Goal: Task Accomplishment & Management: Manage account settings

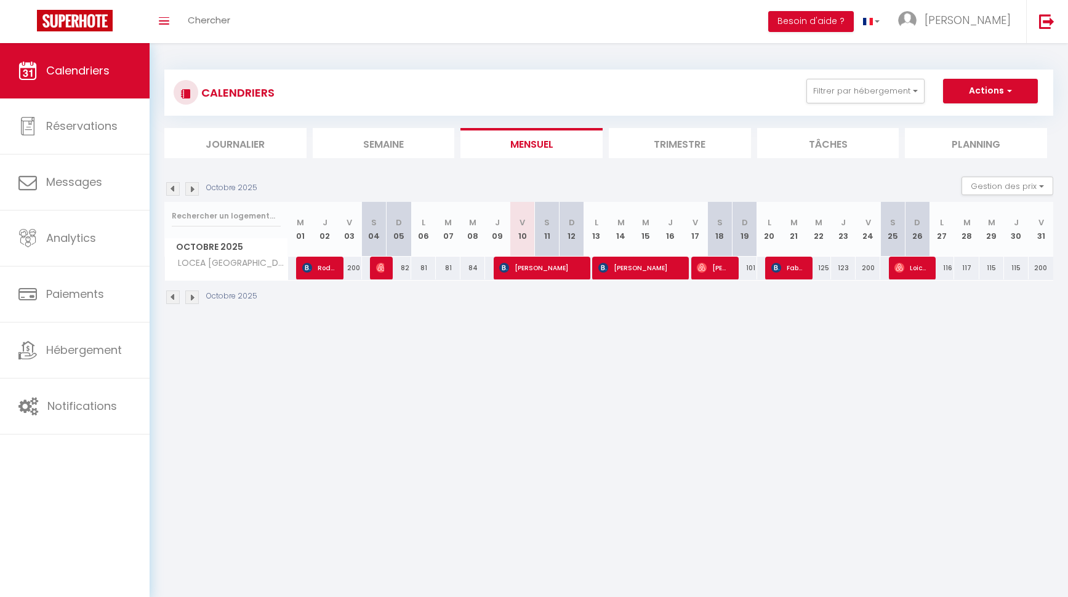
click at [189, 193] on img at bounding box center [192, 189] width 14 height 14
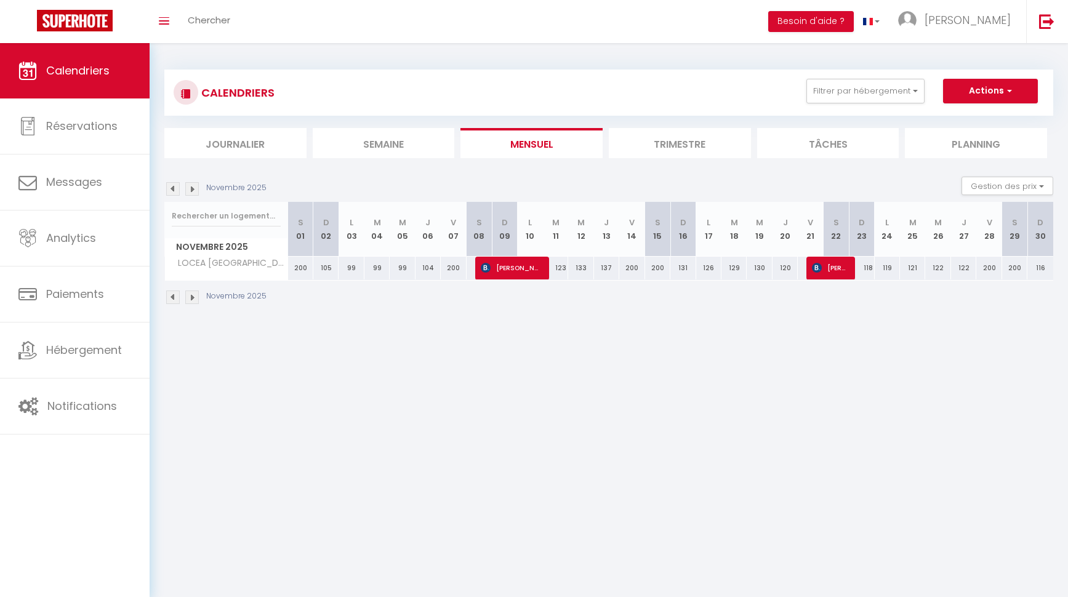
click at [189, 193] on img at bounding box center [192, 189] width 14 height 14
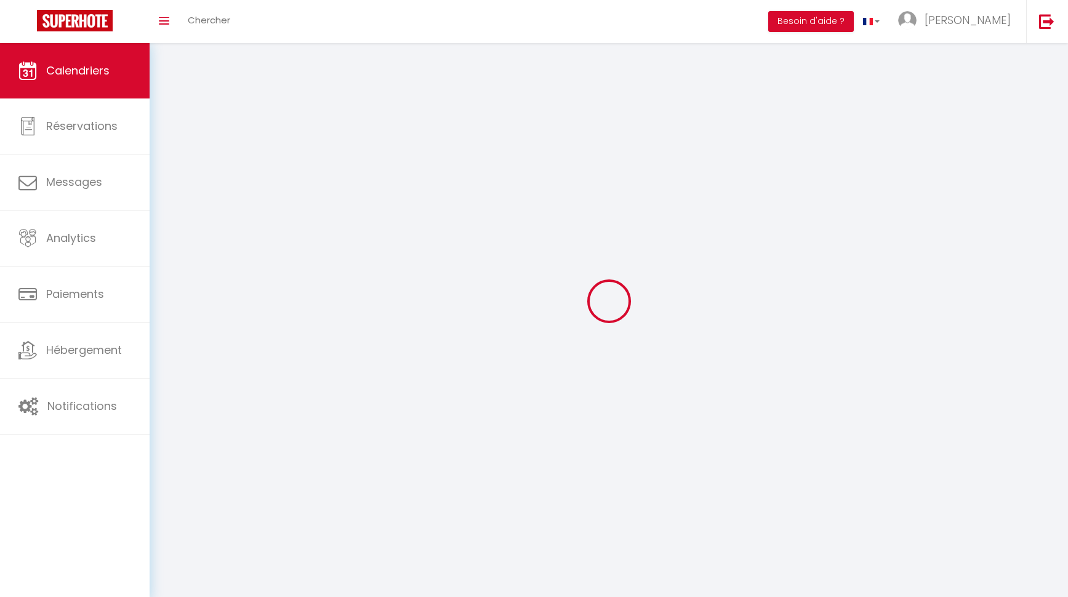
select select
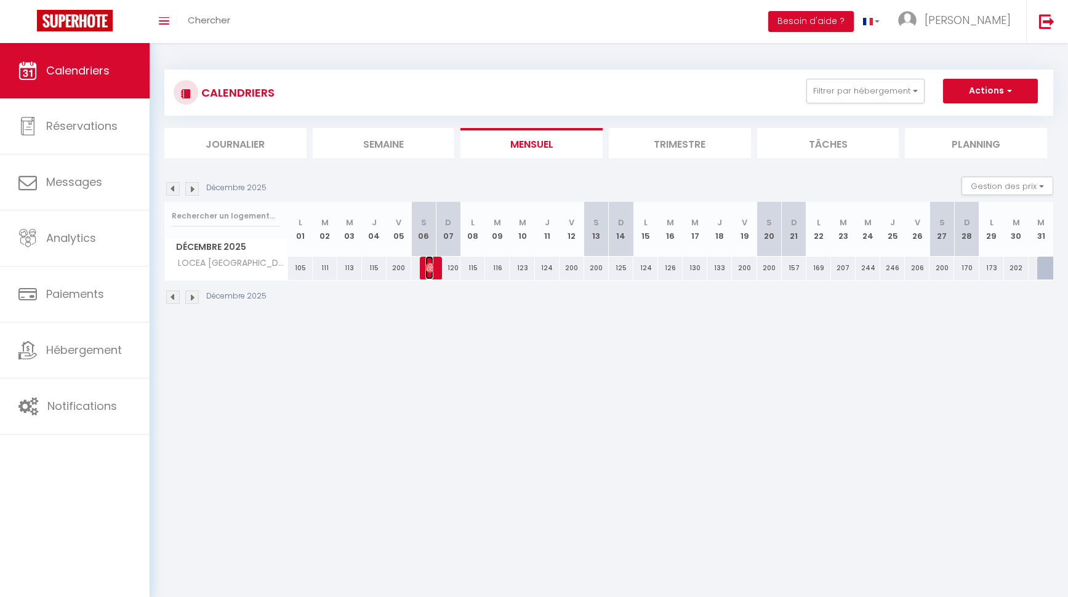
click at [428, 267] on img at bounding box center [430, 268] width 10 height 10
select select "OK"
select select "0"
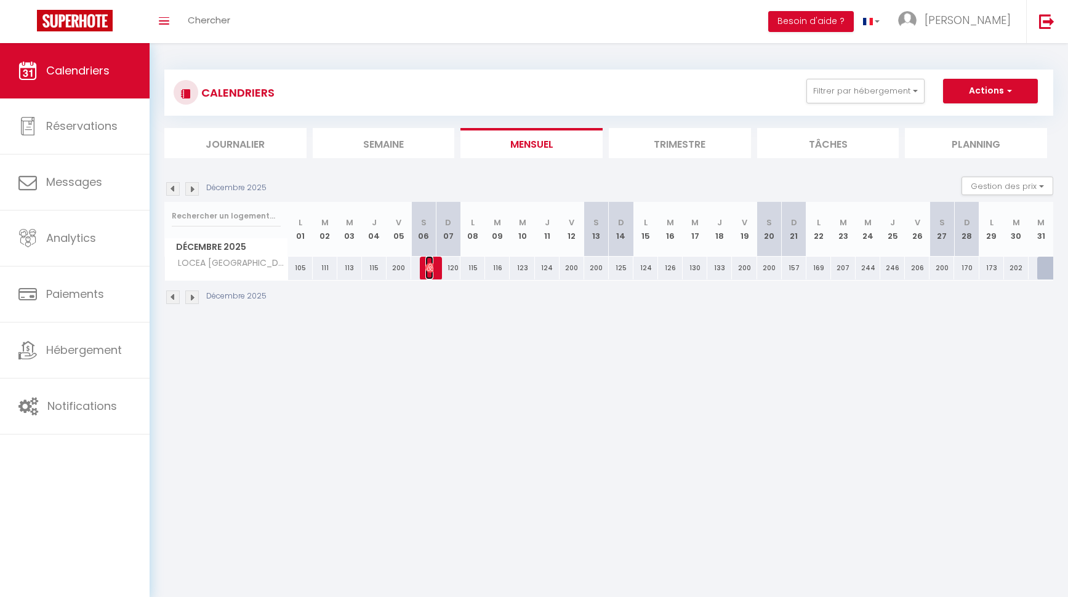
select select "1"
select select
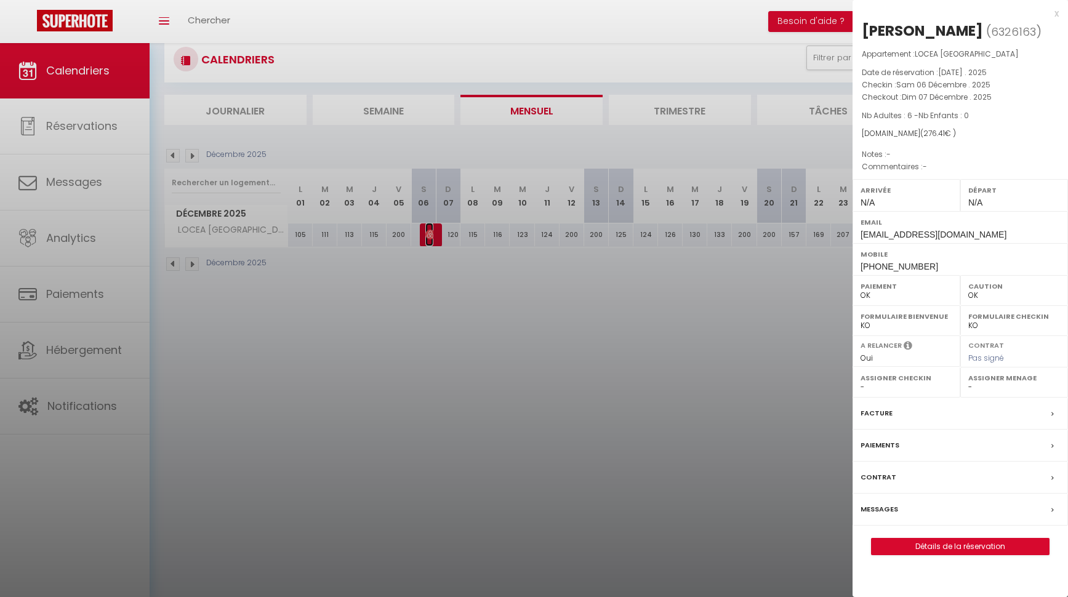
scroll to position [43, 0]
